Goal: Task Accomplishment & Management: Complete application form

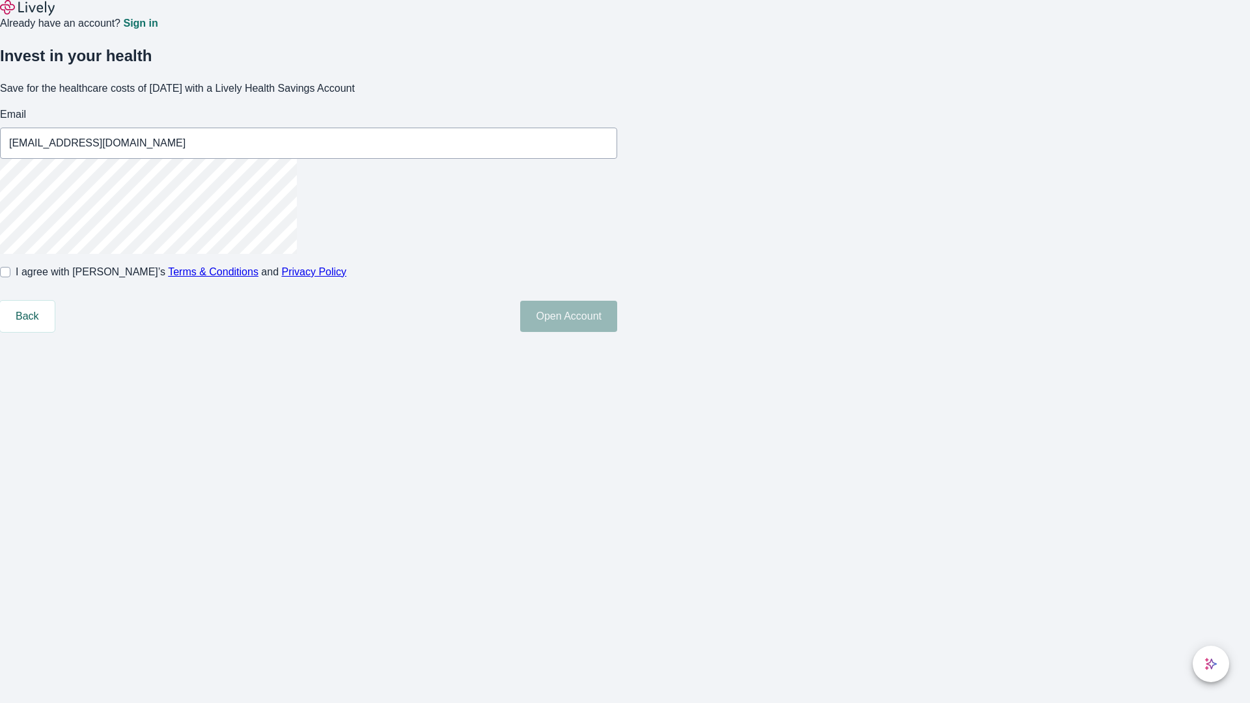
click at [10, 277] on input "I agree with Lively’s Terms & Conditions and Privacy Policy" at bounding box center [5, 272] width 10 height 10
checkbox input "true"
click at [617, 332] on button "Open Account" at bounding box center [568, 316] width 97 height 31
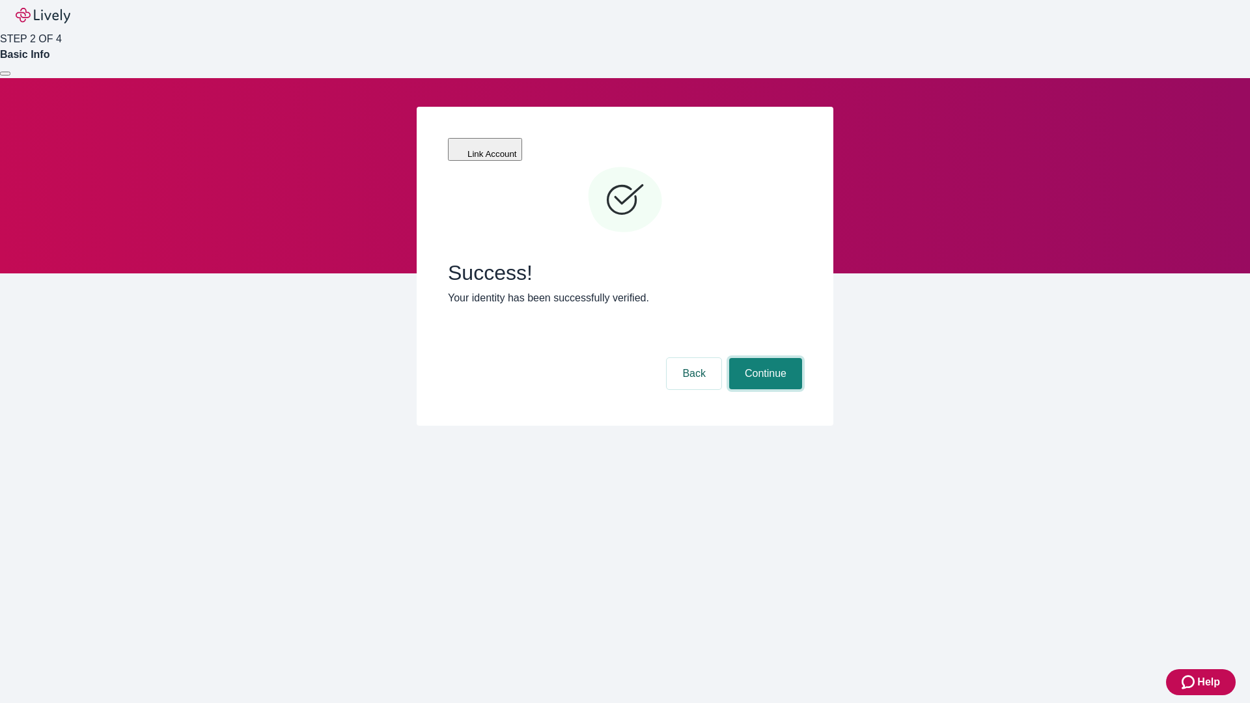
click at [764, 358] on button "Continue" at bounding box center [765, 373] width 73 height 31
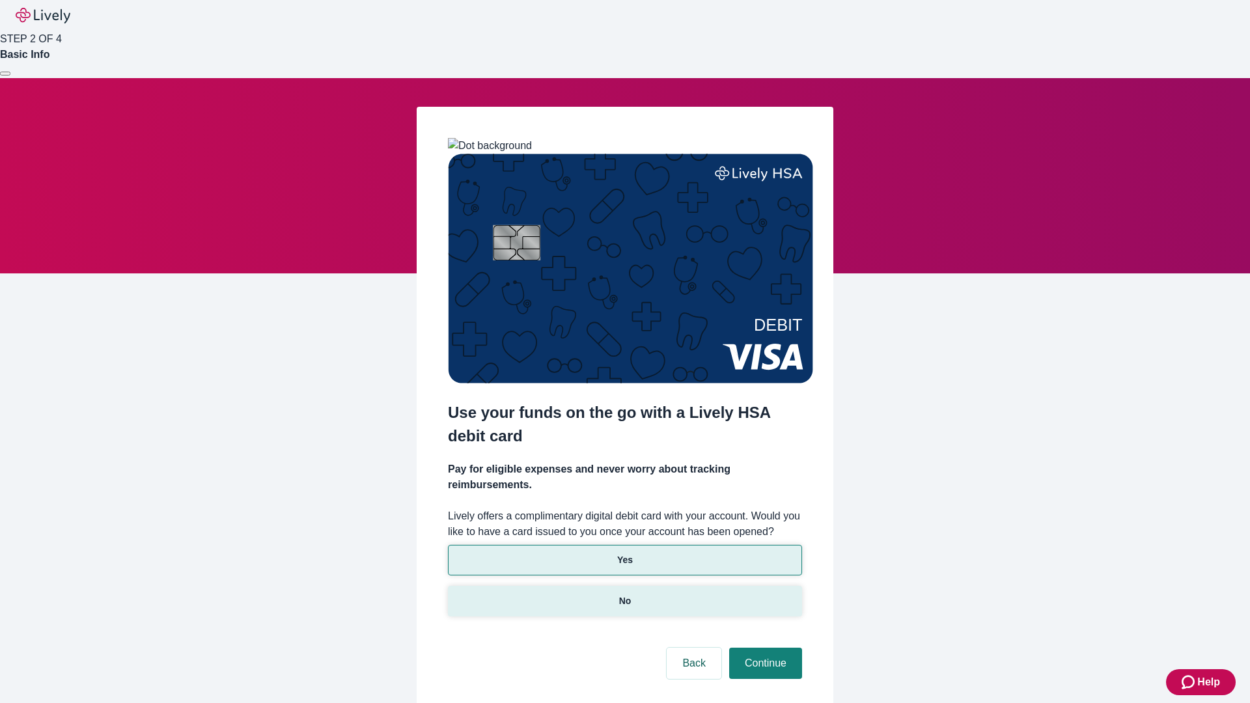
click at [625, 595] on p "No" at bounding box center [625, 602] width 12 height 14
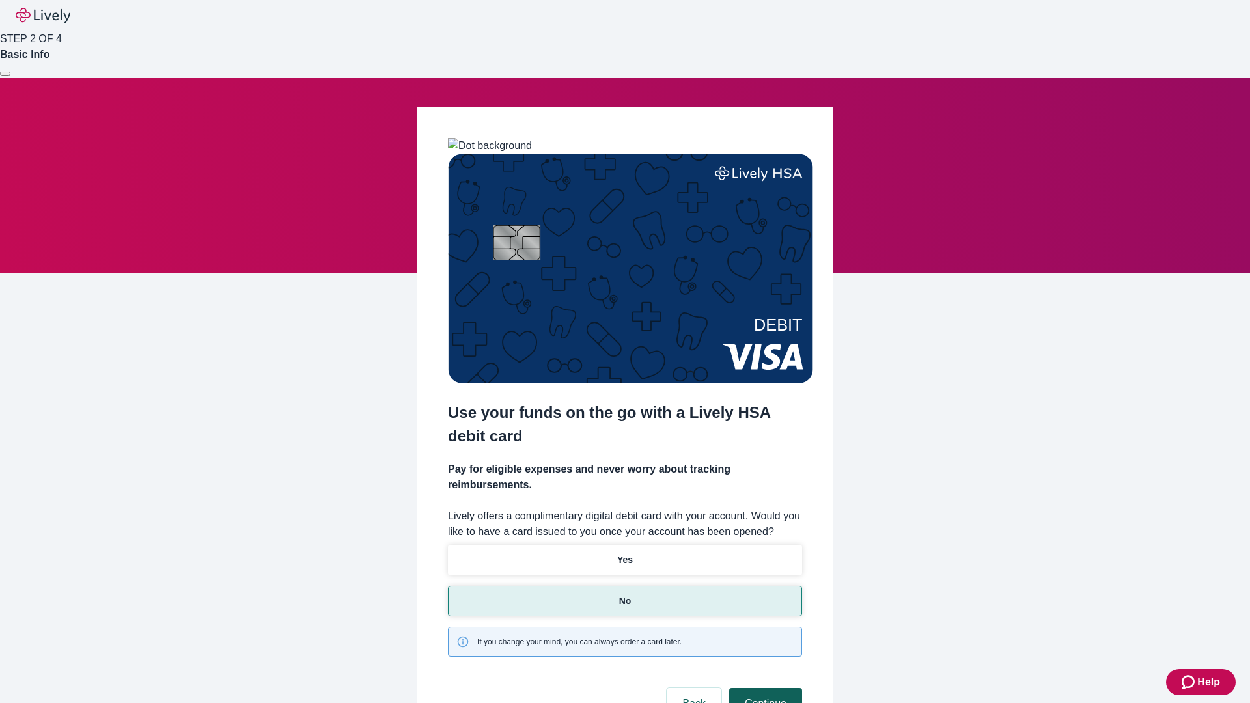
click at [764, 688] on button "Continue" at bounding box center [765, 703] width 73 height 31
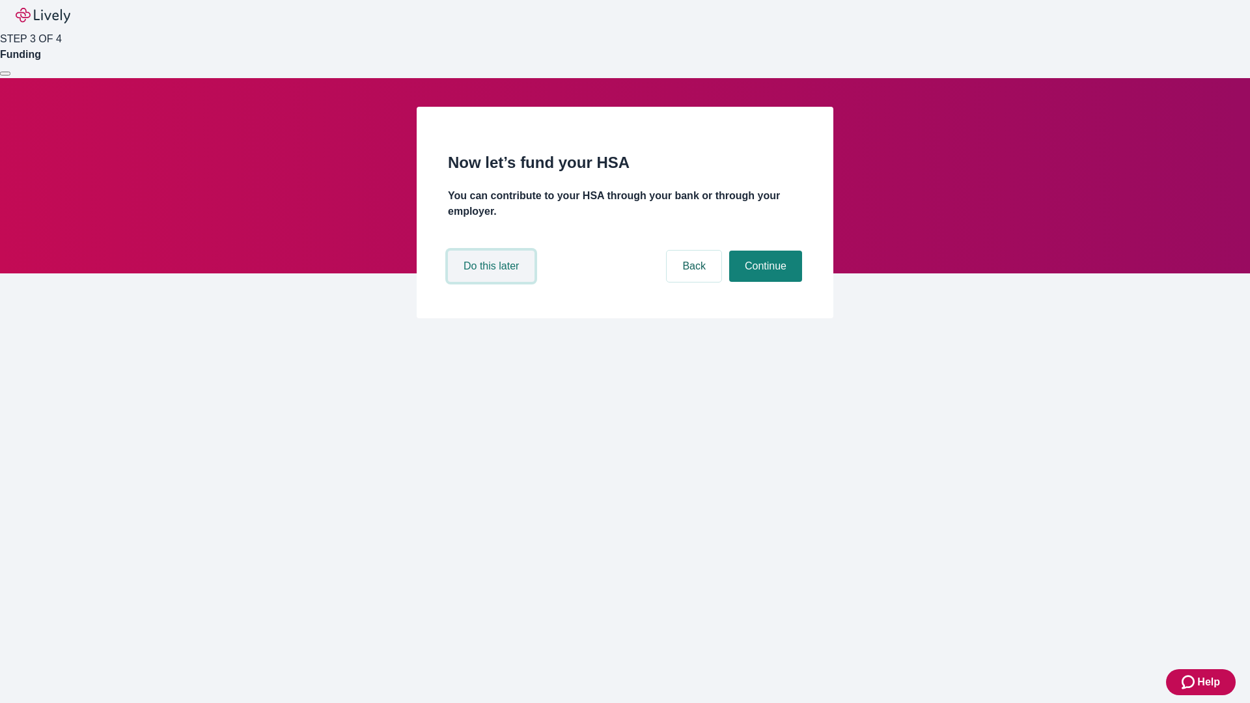
click at [493, 282] on button "Do this later" at bounding box center [491, 266] width 87 height 31
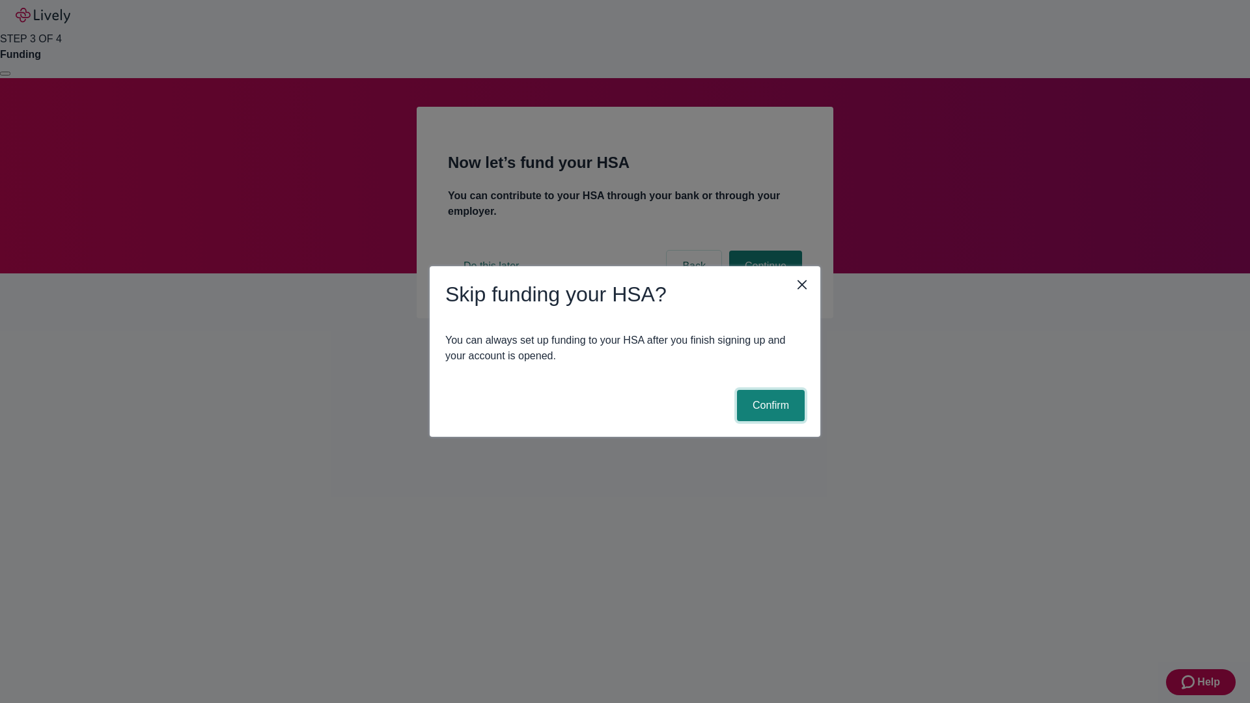
click at [769, 406] on button "Confirm" at bounding box center [771, 405] width 68 height 31
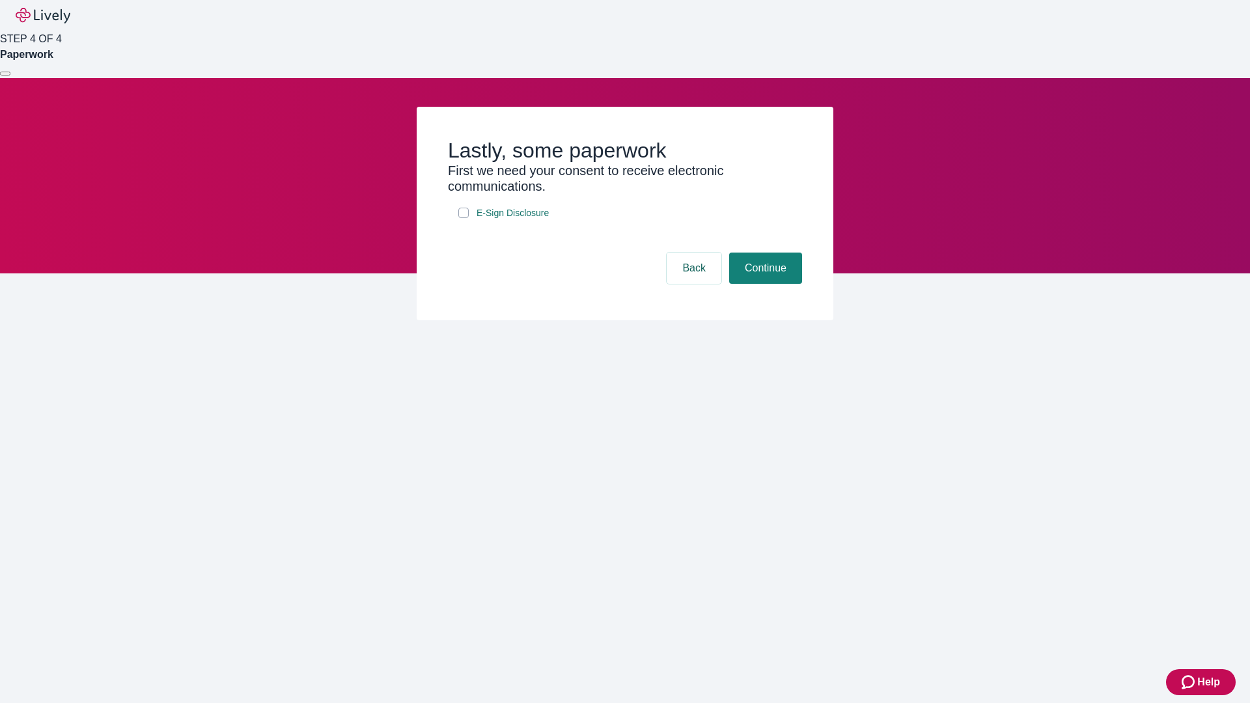
click at [464, 218] on input "E-Sign Disclosure" at bounding box center [463, 213] width 10 height 10
checkbox input "true"
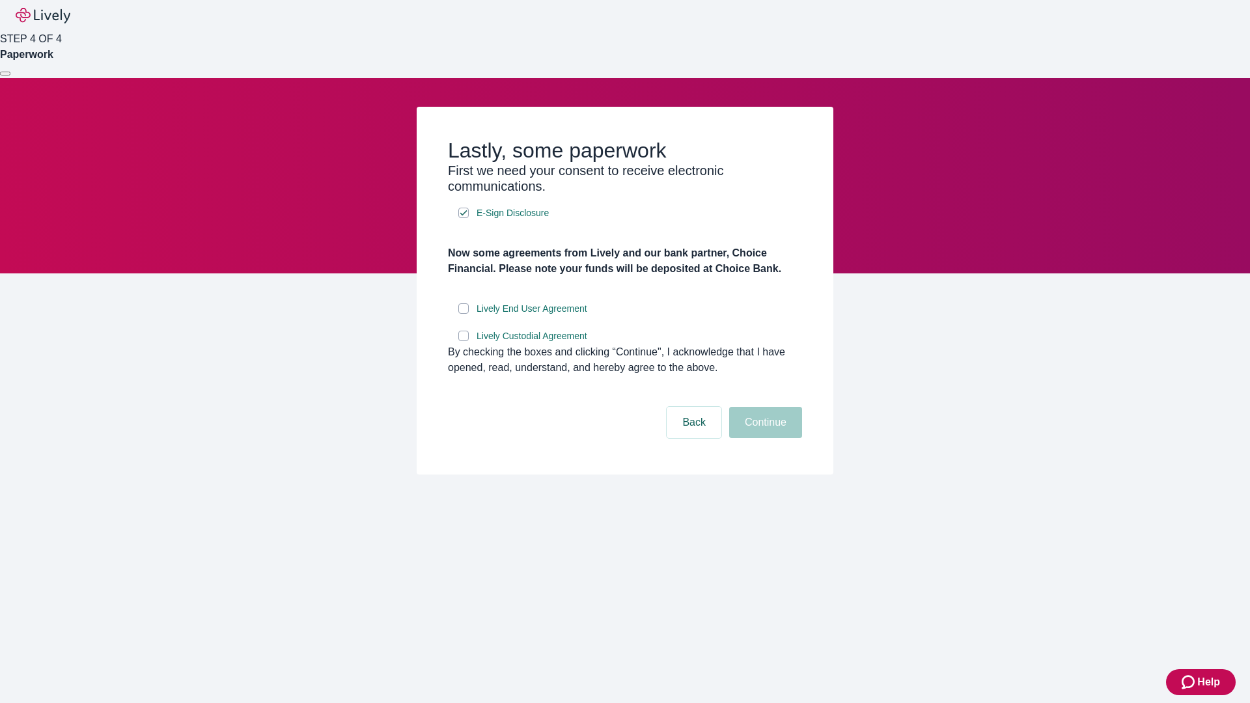
click at [464, 314] on input "Lively End User Agreement" at bounding box center [463, 308] width 10 height 10
checkbox input "true"
click at [464, 341] on input "Lively Custodial Agreement" at bounding box center [463, 336] width 10 height 10
checkbox input "true"
click at [764, 438] on button "Continue" at bounding box center [765, 422] width 73 height 31
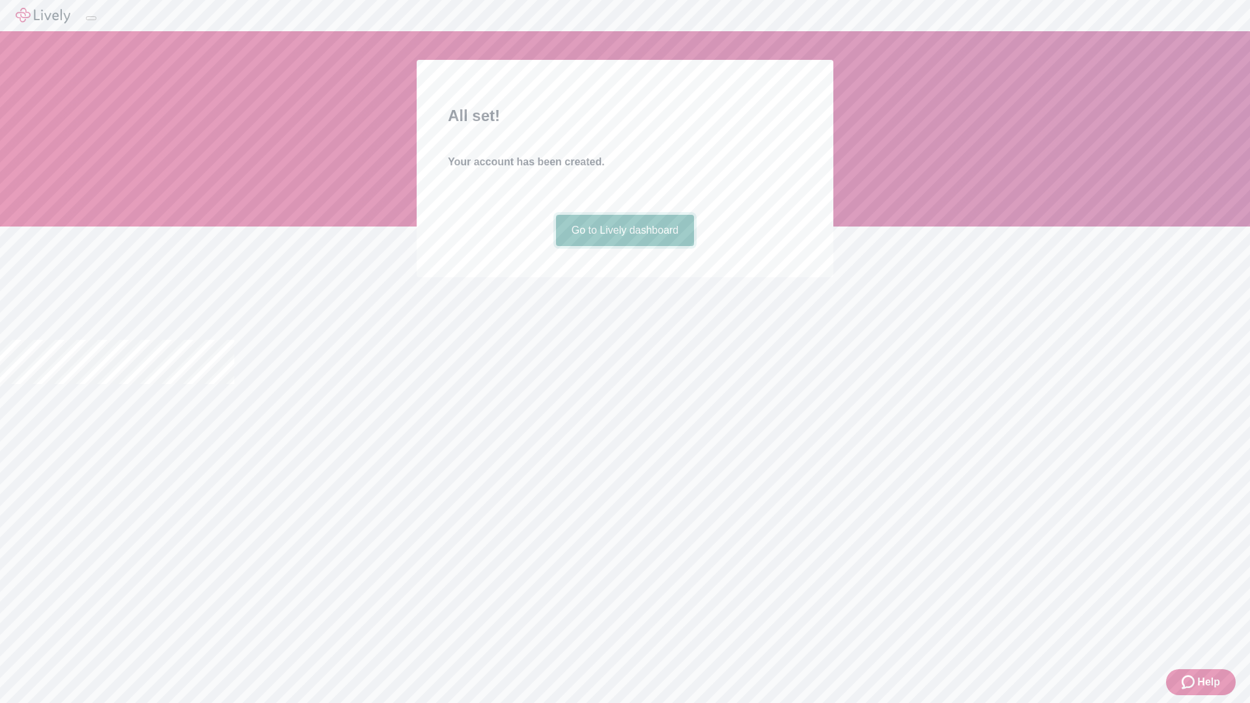
click at [625, 246] on link "Go to Lively dashboard" at bounding box center [625, 230] width 139 height 31
